Goal: Task Accomplishment & Management: Manage account settings

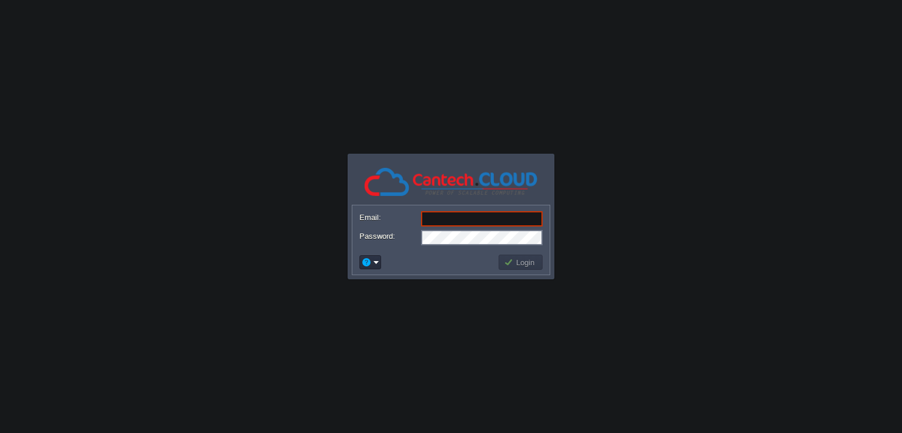
type input "cnetwebs@gmail.com"
click at [512, 261] on button "Login" at bounding box center [521, 262] width 34 height 11
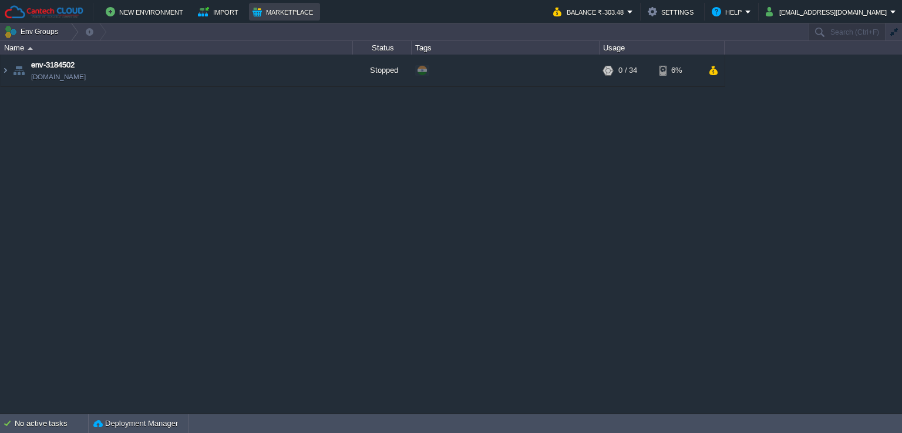
click at [279, 15] on button "Marketplace" at bounding box center [284, 12] width 64 height 14
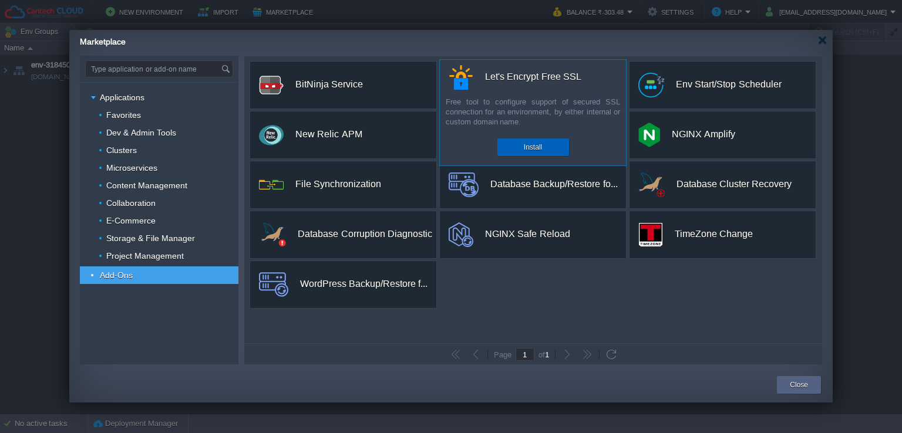
click at [532, 144] on button "Install" at bounding box center [533, 147] width 18 height 12
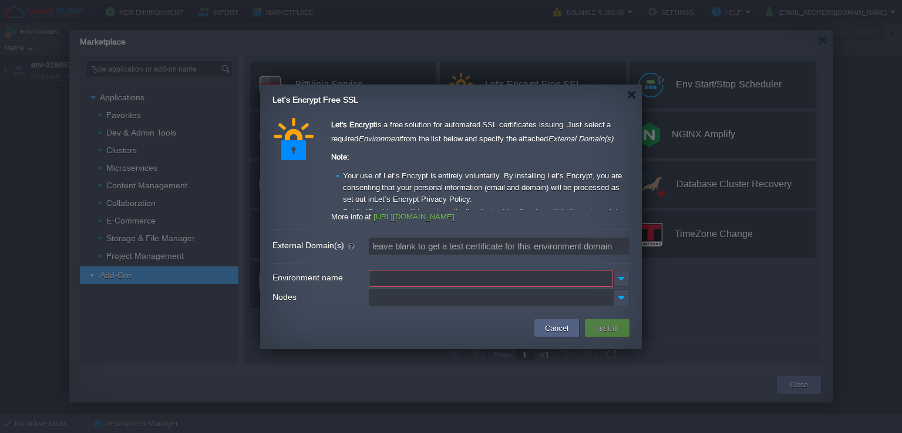
click at [395, 279] on input "Environment name" at bounding box center [491, 278] width 244 height 17
click at [543, 324] on button "Cancel" at bounding box center [556, 328] width 31 height 14
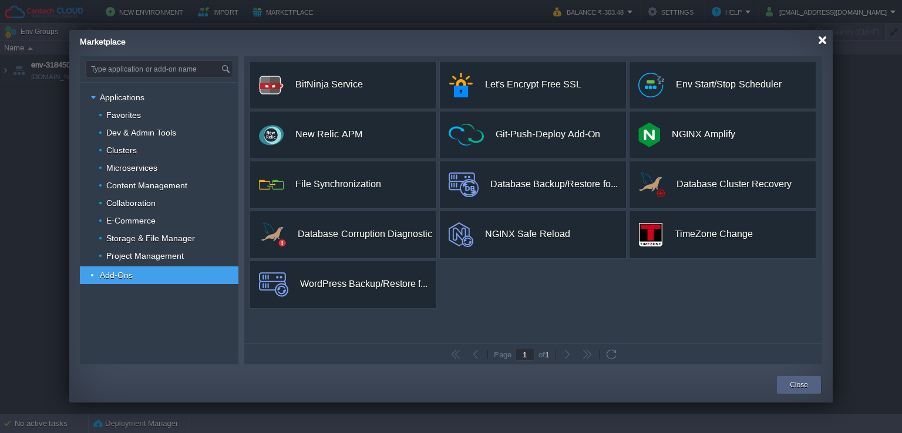
click at [824, 42] on div at bounding box center [822, 40] width 9 height 9
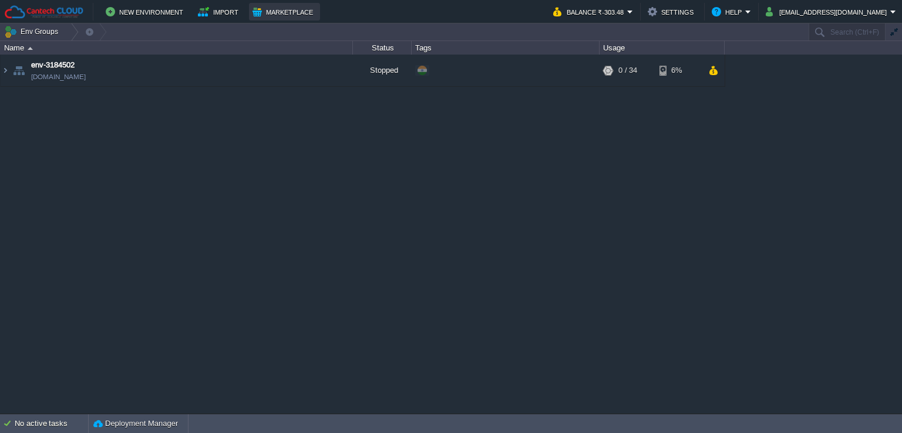
click at [265, 6] on button "Marketplace" at bounding box center [284, 12] width 64 height 14
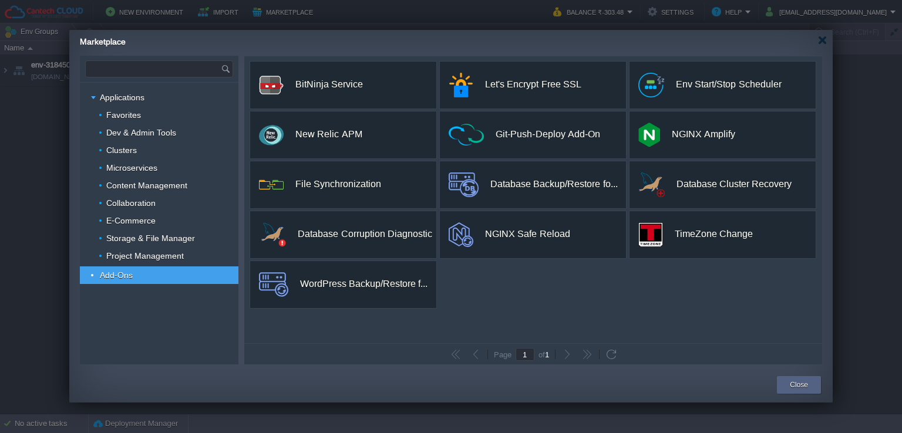
click at [150, 72] on input "text" at bounding box center [153, 69] width 135 height 16
type input "Type application or add-on name"
click at [152, 78] on div "Type application or add-on name Applications Favorites Dev & Admin Tools Cluste…" at bounding box center [159, 210] width 159 height 309
click at [141, 72] on input "text" at bounding box center [153, 69] width 135 height 16
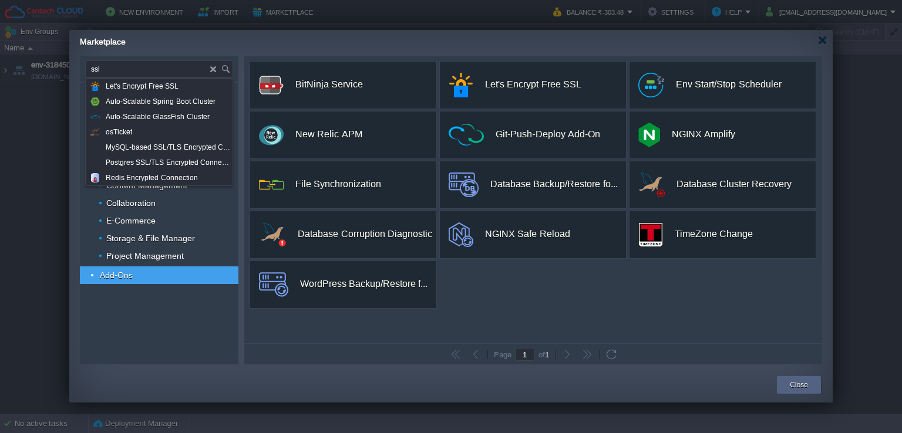
type input "ssl"
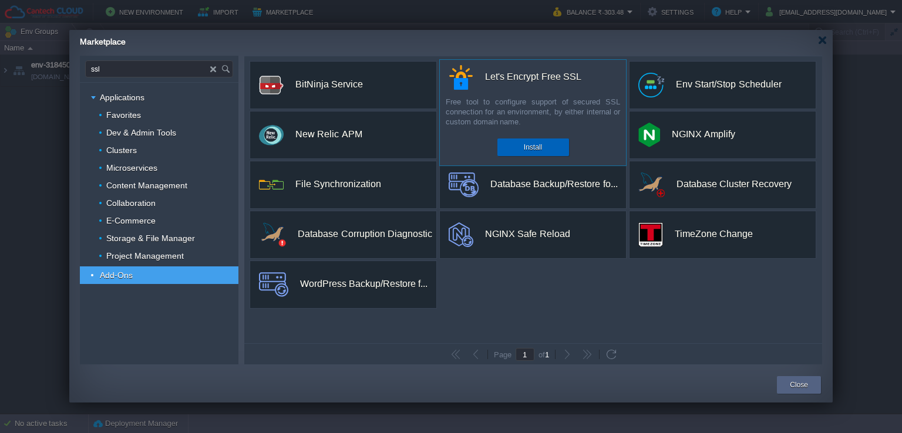
click at [515, 146] on div "Install" at bounding box center [533, 148] width 54 height 18
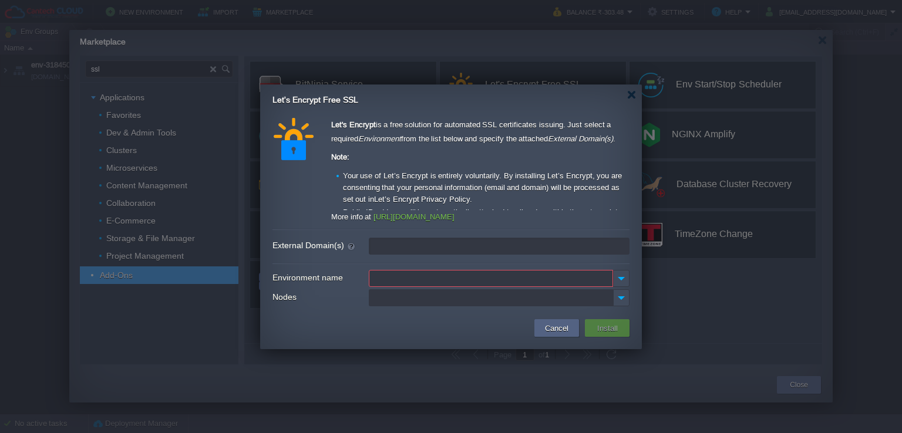
click at [427, 245] on input "External Domain(s)" at bounding box center [499, 246] width 261 height 17
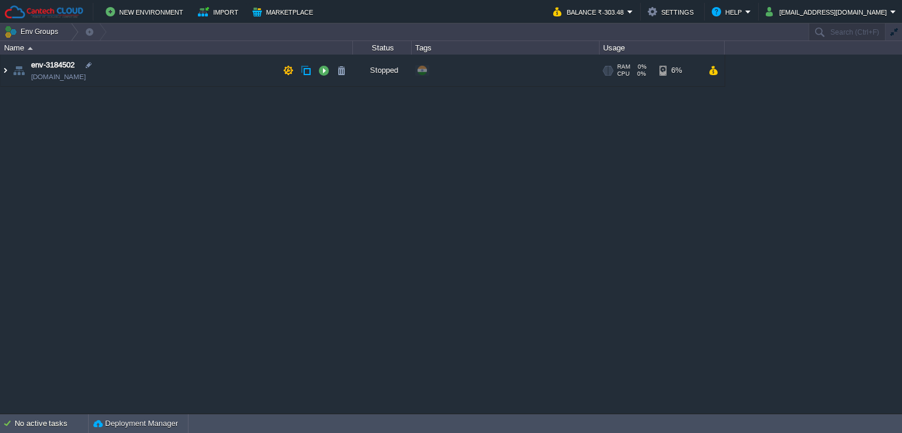
click at [1, 76] on img at bounding box center [5, 71] width 9 height 32
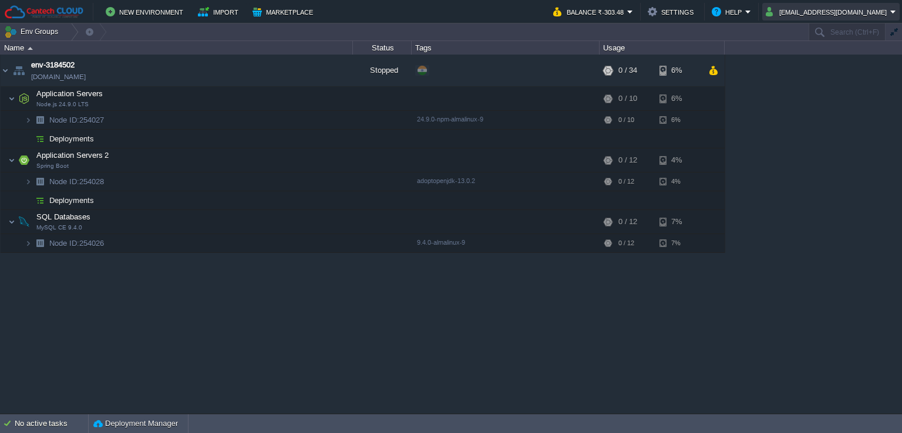
click at [847, 10] on button "cnetwebs@gmail.com" at bounding box center [827, 12] width 124 height 14
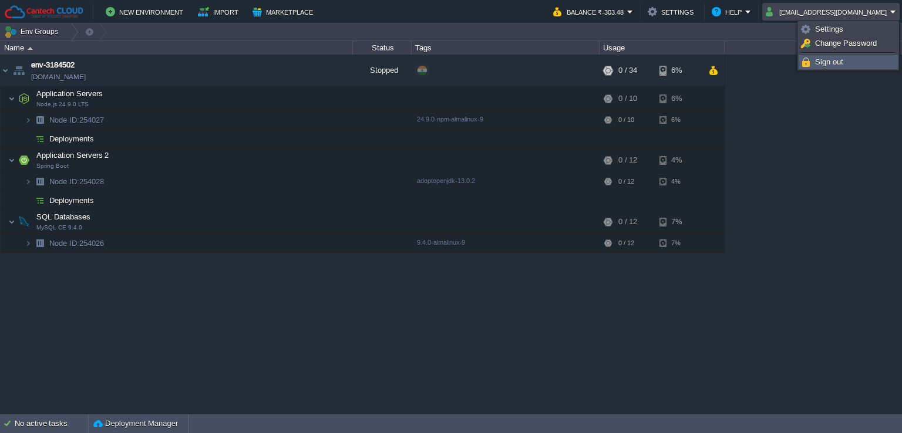
click at [821, 58] on span "Sign out" at bounding box center [829, 62] width 28 height 9
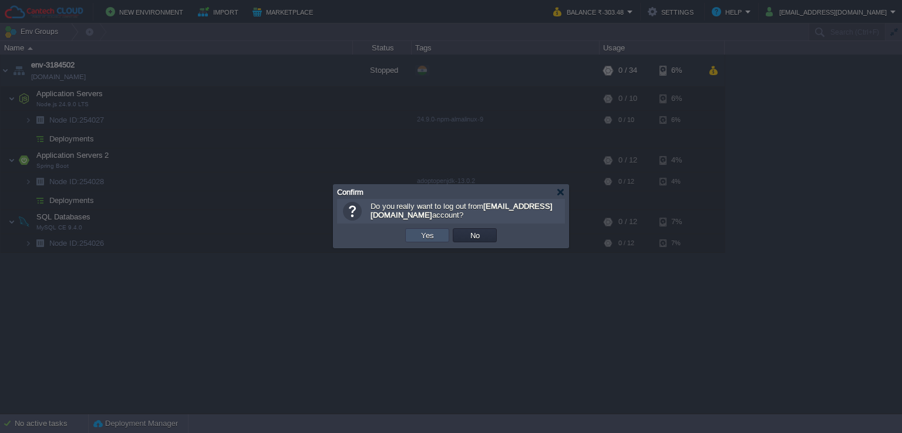
click at [427, 237] on button "Yes" at bounding box center [427, 235] width 20 height 11
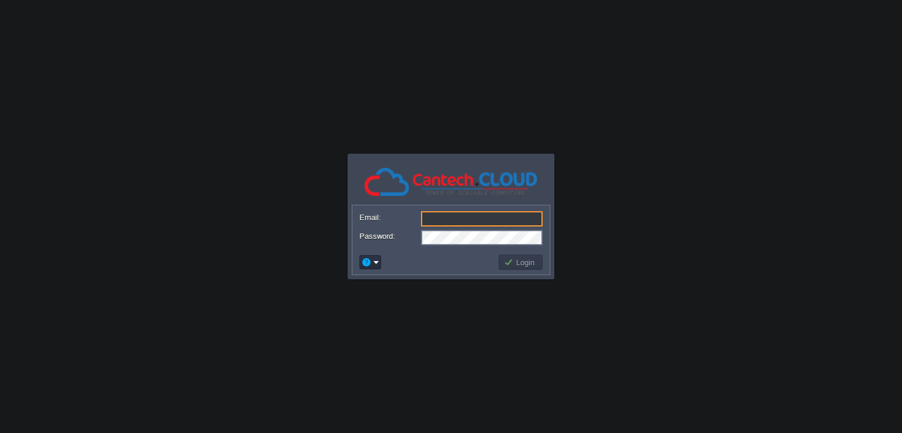
click at [532, 219] on input "Email:" at bounding box center [482, 218] width 122 height 15
type input "[EMAIL_ADDRESS][DOMAIN_NAME]"
click at [528, 261] on button "Login" at bounding box center [521, 262] width 34 height 11
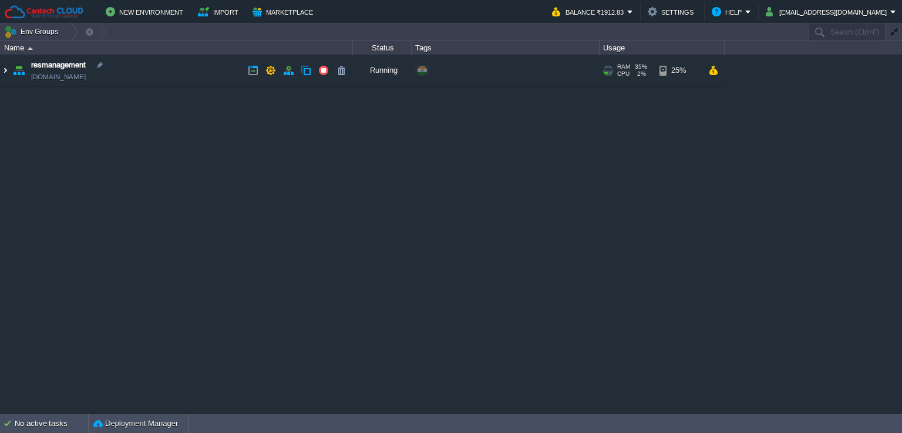
click at [5, 70] on img at bounding box center [5, 71] width 9 height 32
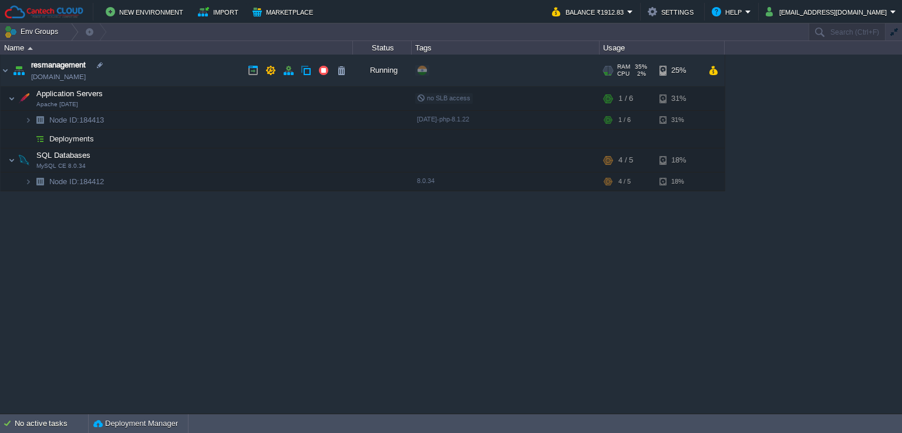
click at [86, 80] on link "[DOMAIN_NAME]" at bounding box center [58, 77] width 55 height 12
click at [149, 426] on button "Deployment Manager" at bounding box center [135, 424] width 85 height 12
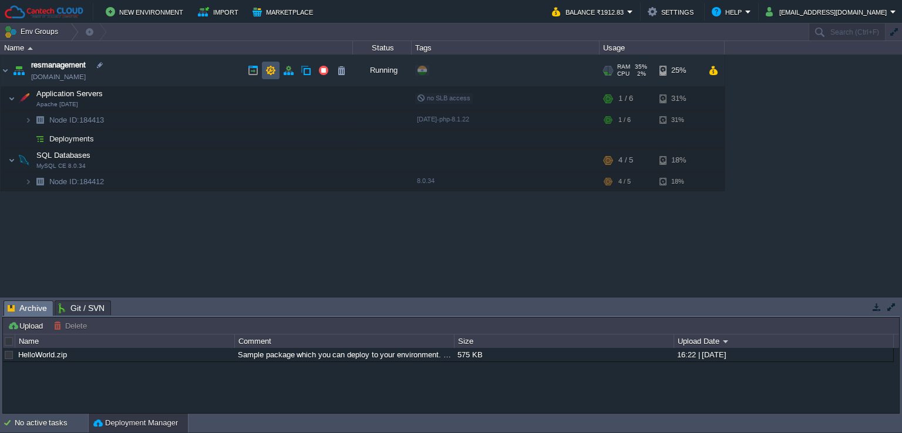
click at [273, 70] on button "button" at bounding box center [270, 70] width 11 height 11
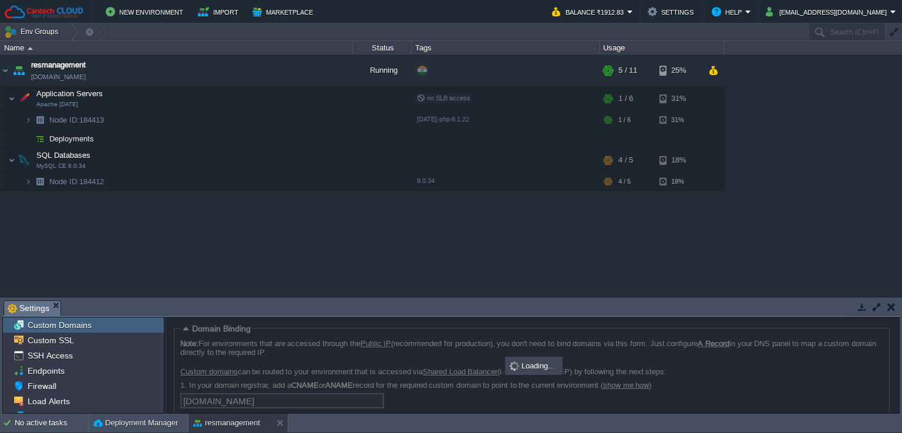
scroll to position [70, 0]
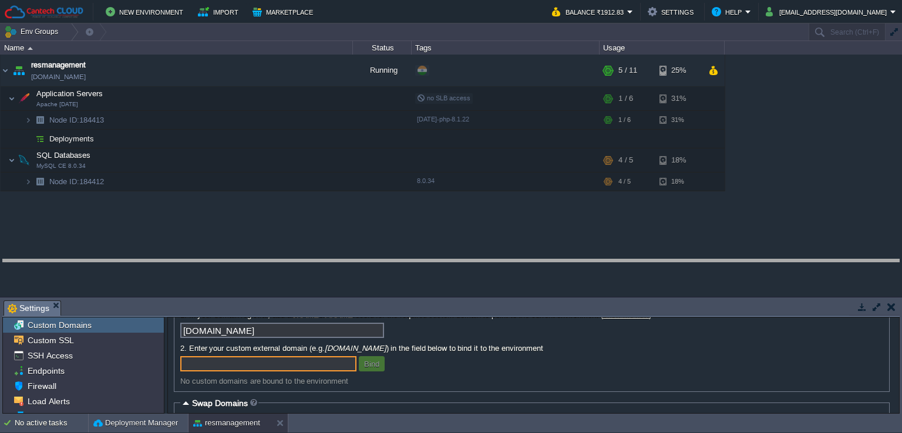
drag, startPoint x: 158, startPoint y: 303, endPoint x: 164, endPoint y: 262, distance: 41.6
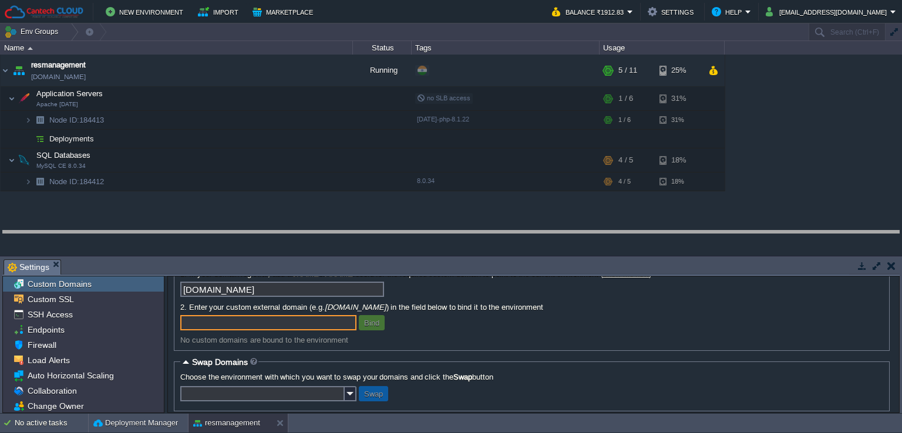
drag, startPoint x: 291, startPoint y: 259, endPoint x: 298, endPoint y: 203, distance: 56.8
click at [298, 203] on body "New Environment Import Marketplace Bonus ₹0.00 Upgrade Account Balance ₹1912.83…" at bounding box center [451, 216] width 902 height 433
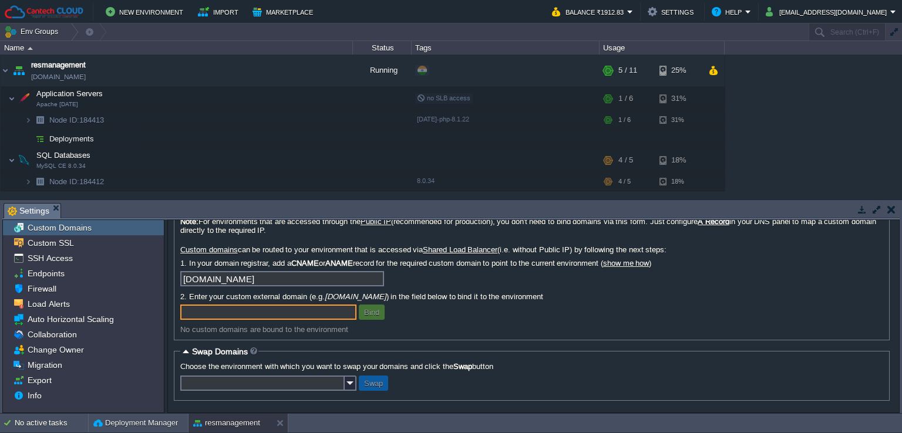
scroll to position [27, 0]
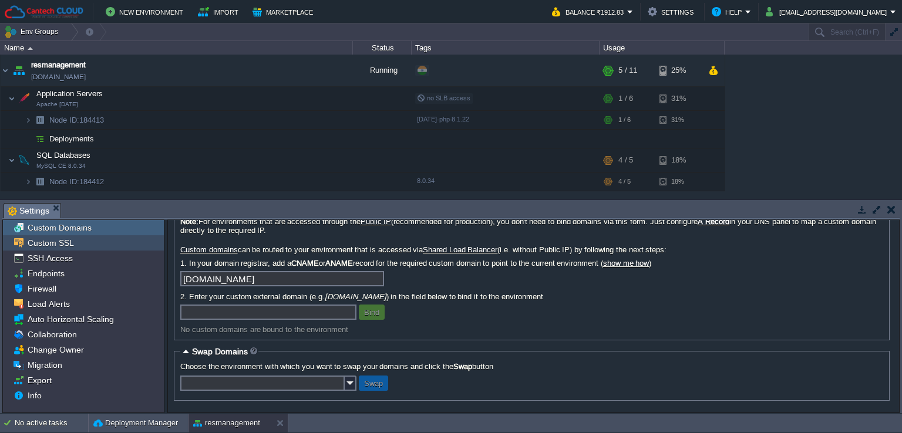
click at [65, 247] on span "Custom SSL" at bounding box center [50, 243] width 50 height 11
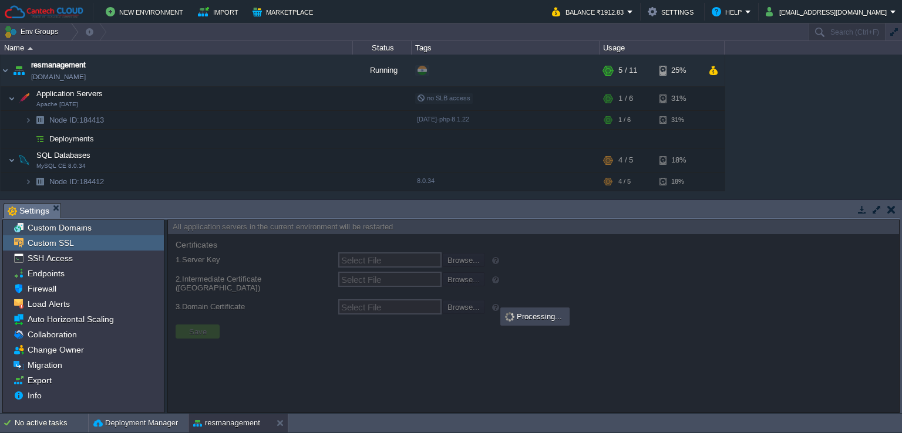
click at [75, 231] on span "Custom Domains" at bounding box center [59, 227] width 68 height 11
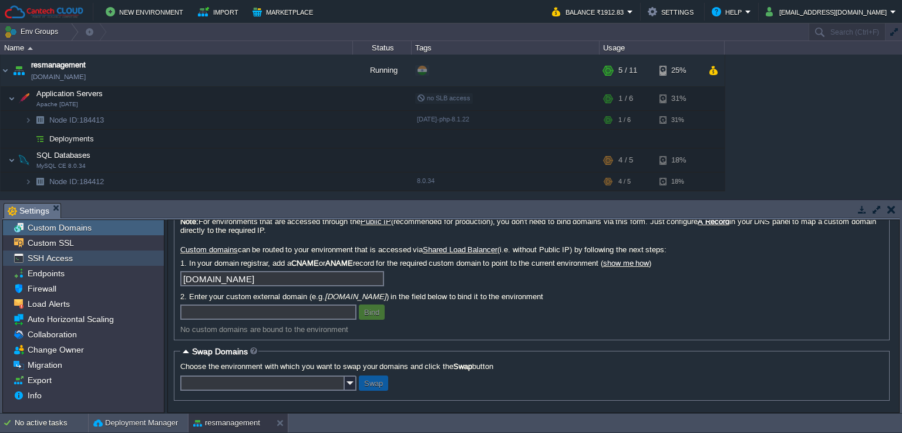
click at [69, 259] on span "SSH Access" at bounding box center [49, 258] width 49 height 11
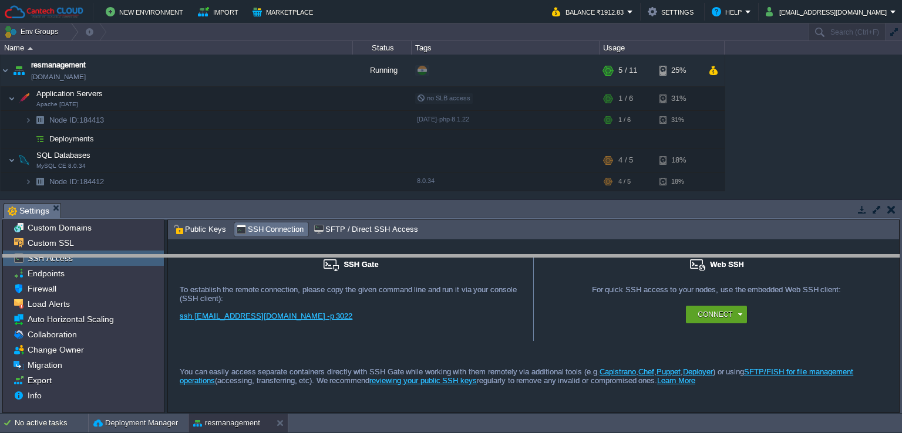
drag, startPoint x: 174, startPoint y: 210, endPoint x: 171, endPoint y: 265, distance: 55.8
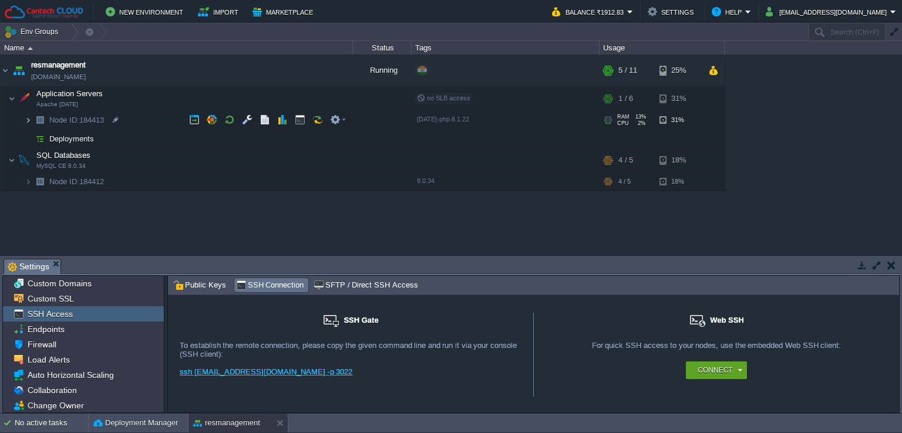
click at [26, 118] on img at bounding box center [28, 120] width 7 height 18
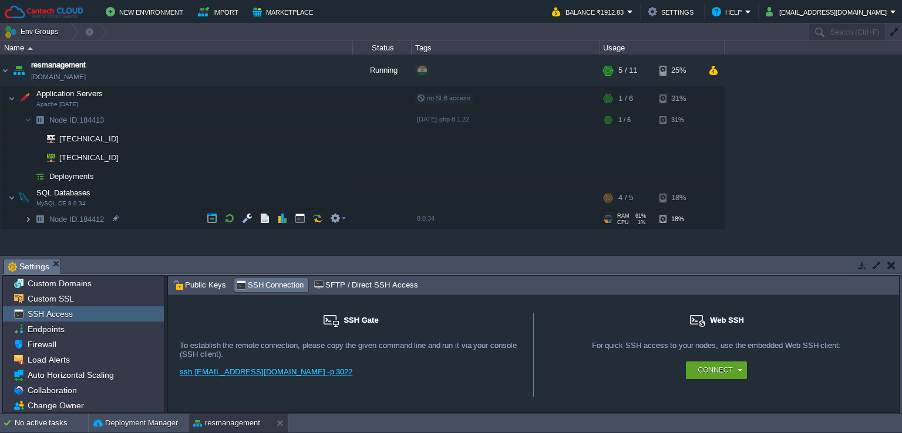
click at [26, 221] on img at bounding box center [28, 219] width 7 height 18
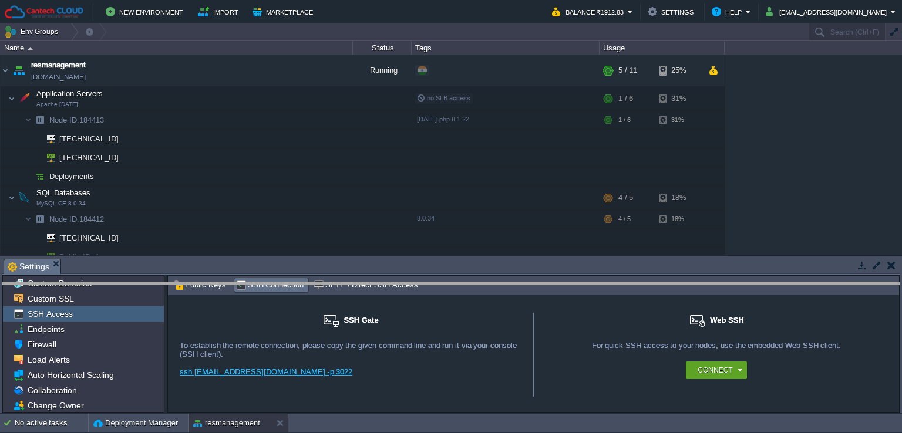
drag, startPoint x: 198, startPoint y: 266, endPoint x: 193, endPoint y: 310, distance: 44.4
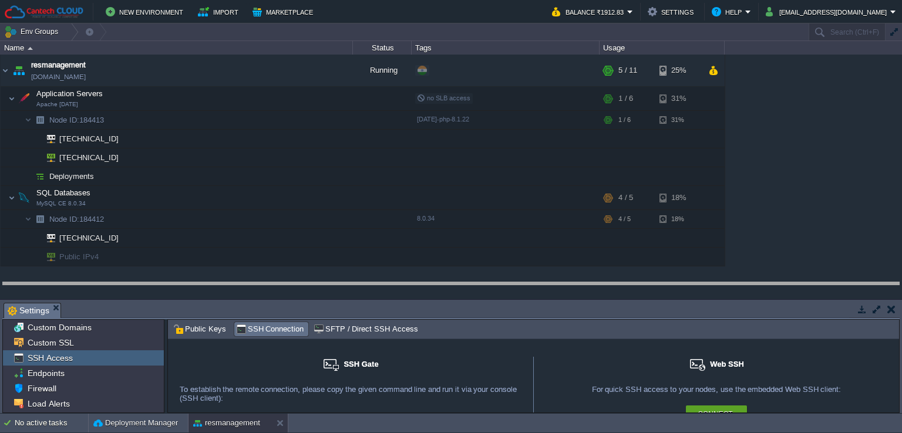
drag, startPoint x: 193, startPoint y: 310, endPoint x: 197, endPoint y: 285, distance: 25.6
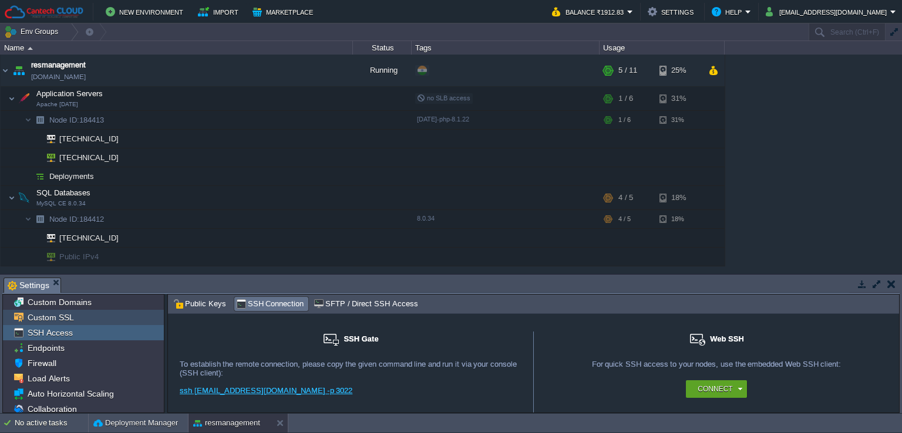
click at [53, 315] on span "Custom SSL" at bounding box center [50, 317] width 50 height 11
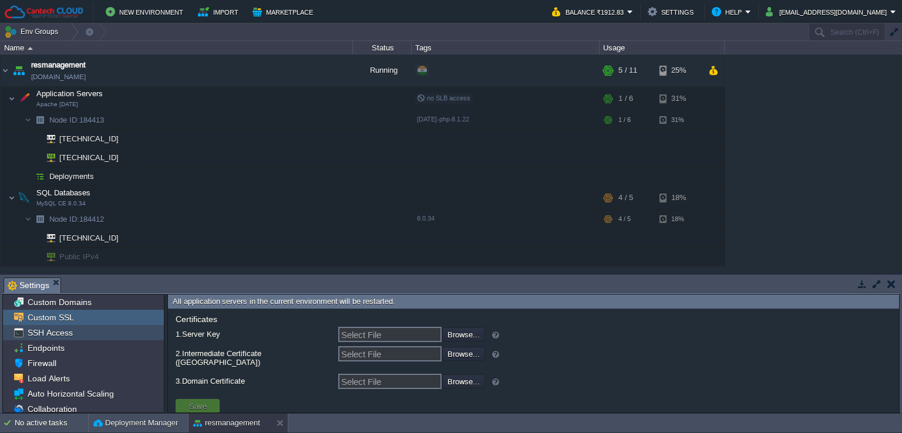
click at [58, 335] on span "SSH Access" at bounding box center [49, 333] width 49 height 11
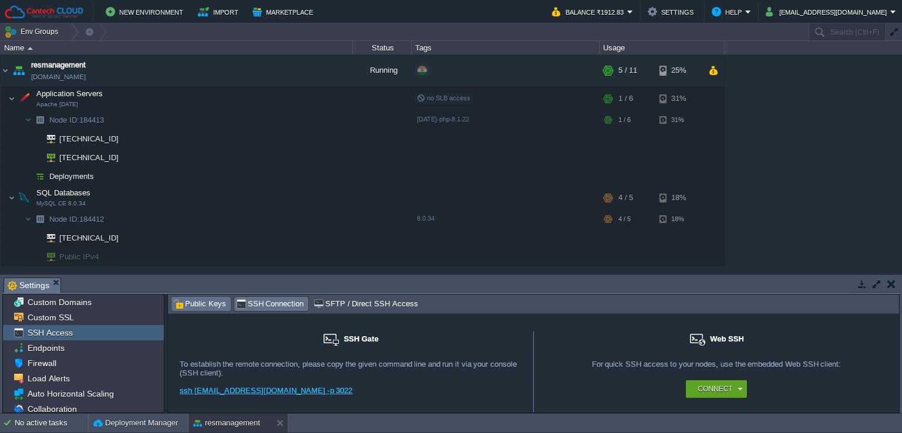
click at [198, 308] on span "Public Keys" at bounding box center [199, 304] width 53 height 13
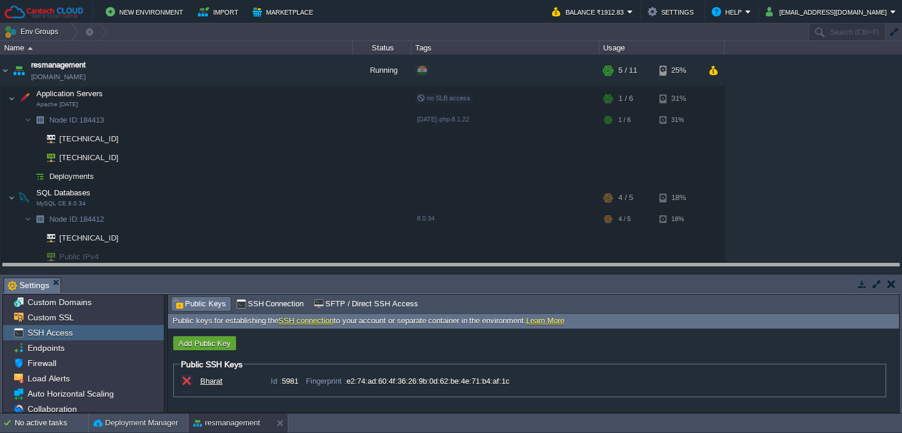
drag, startPoint x: 444, startPoint y: 282, endPoint x: 444, endPoint y: 252, distance: 30.5
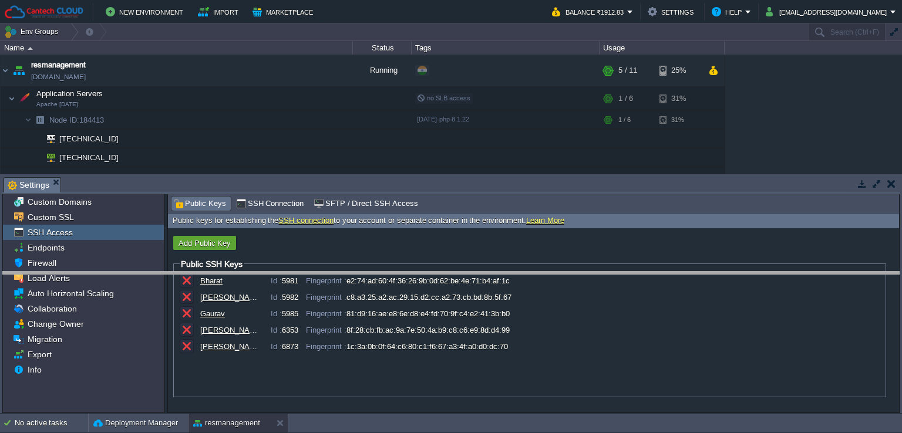
drag, startPoint x: 690, startPoint y: 182, endPoint x: 686, endPoint y: 277, distance: 95.2
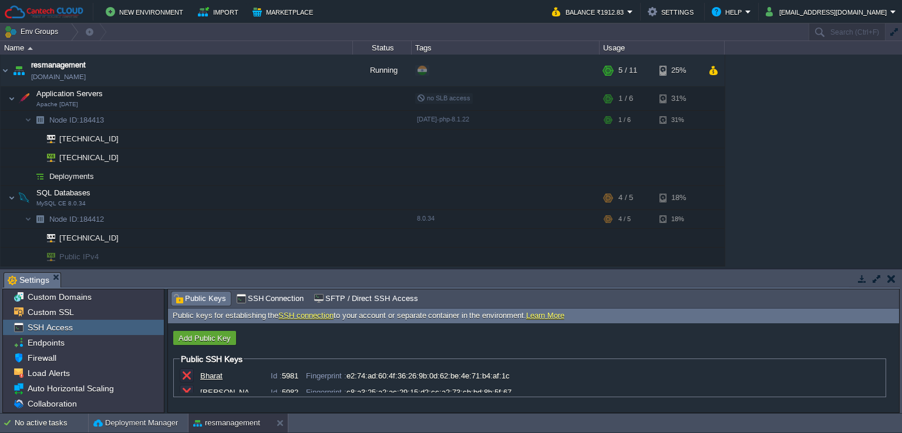
click at [890, 276] on button "button" at bounding box center [891, 279] width 8 height 11
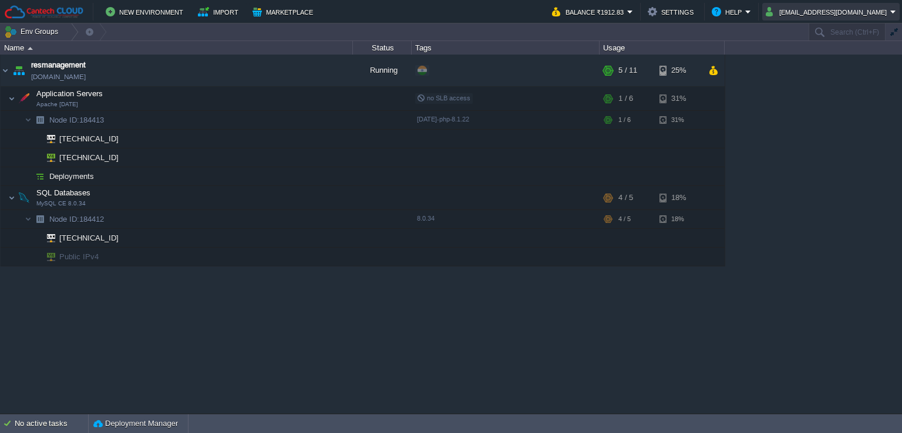
click at [818, 16] on button "[EMAIL_ADDRESS][DOMAIN_NAME]" at bounding box center [827, 12] width 124 height 14
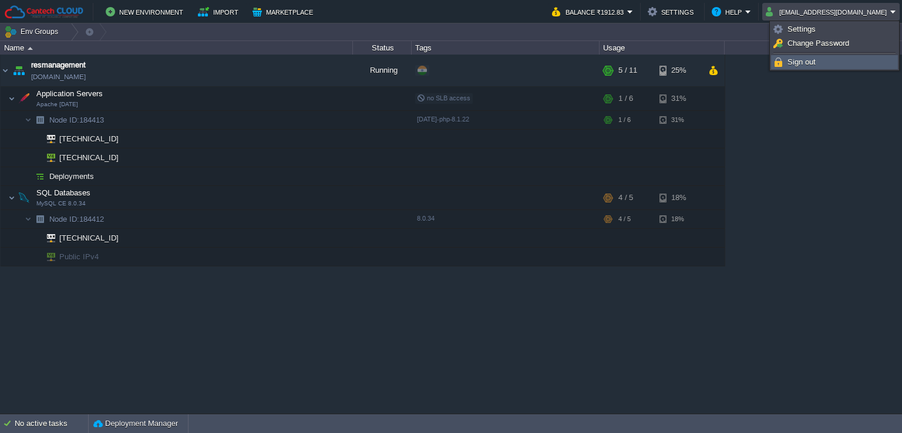
click at [790, 66] on span "Sign out" at bounding box center [801, 62] width 28 height 9
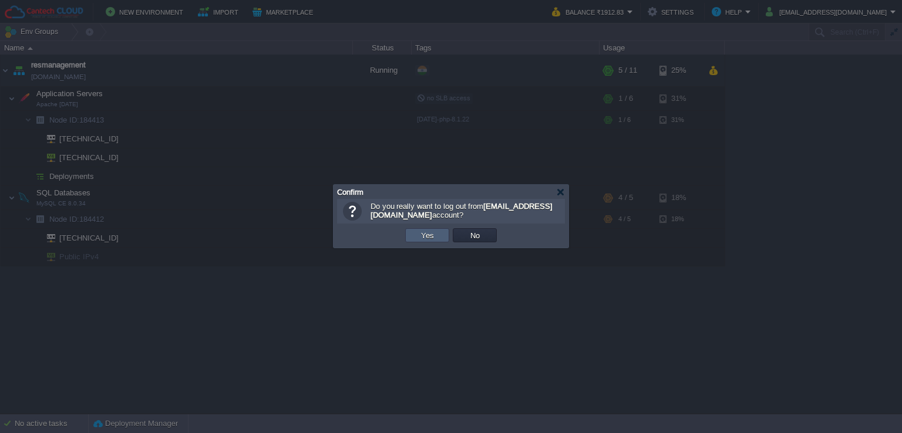
click at [427, 236] on button "Yes" at bounding box center [427, 235] width 20 height 11
